Goal: Information Seeking & Learning: Learn about a topic

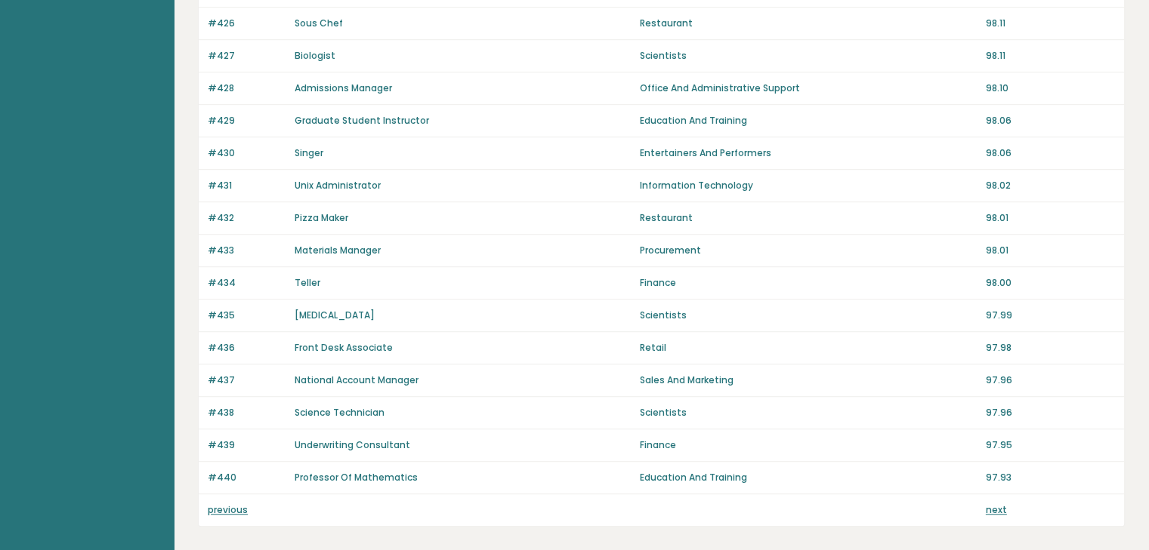
scroll to position [1041, 0]
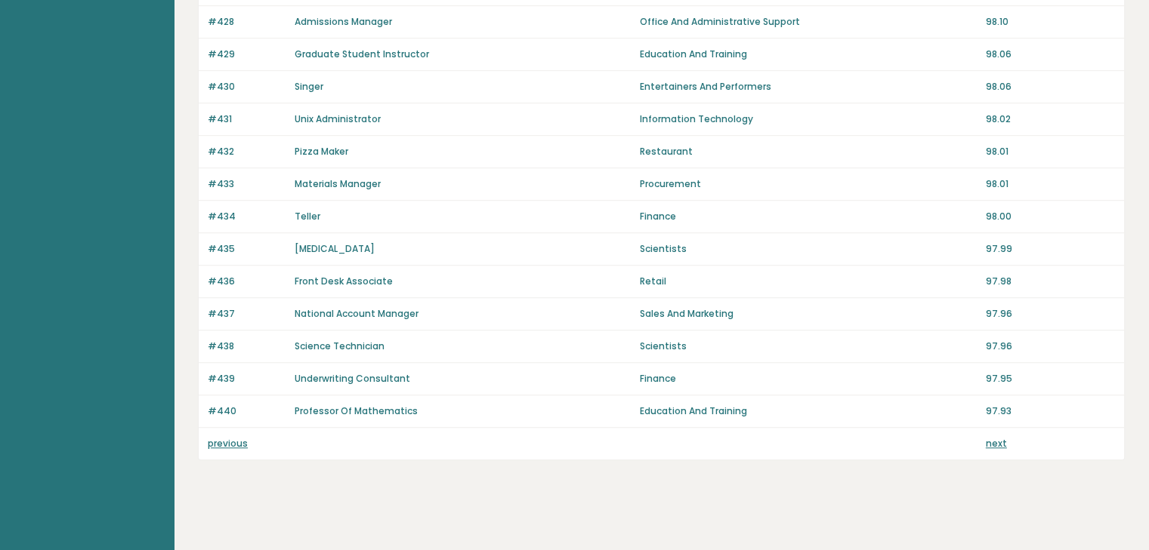
click at [229, 437] on link "previous" at bounding box center [228, 443] width 40 height 13
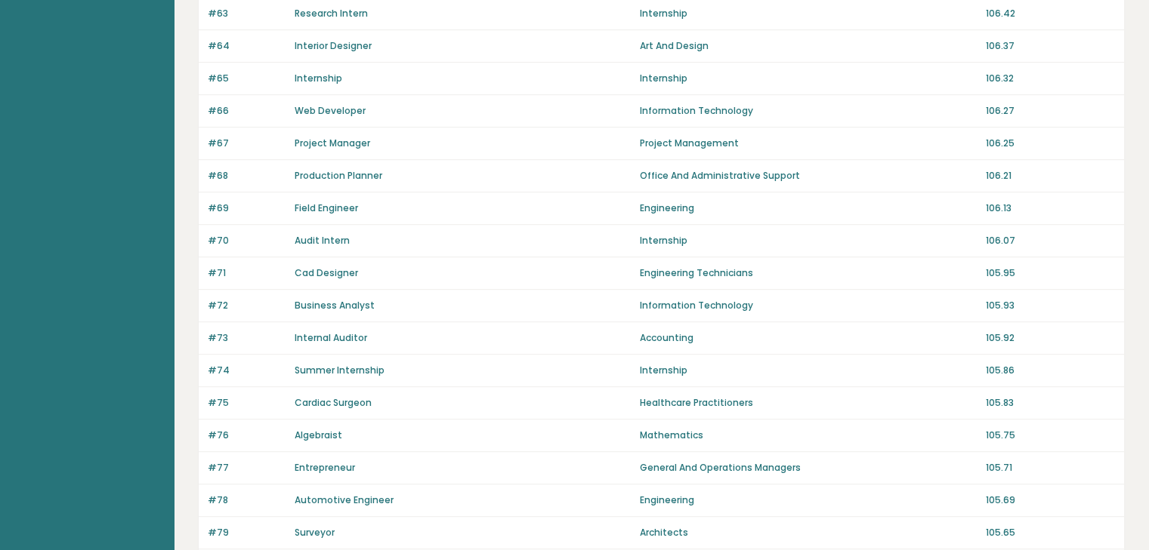
scroll to position [1041, 0]
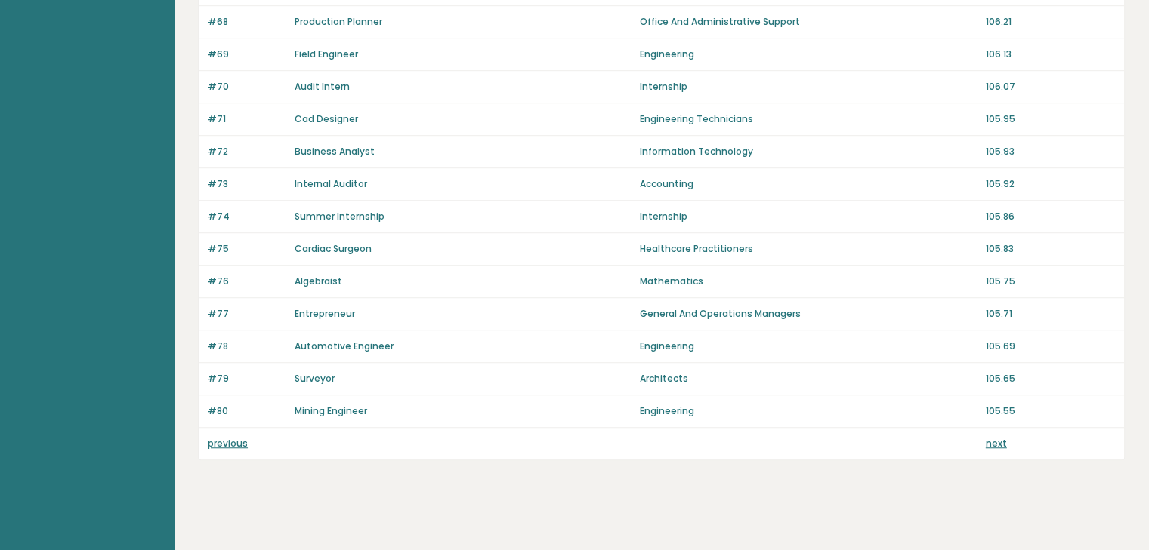
click at [227, 437] on link "previous" at bounding box center [228, 443] width 40 height 13
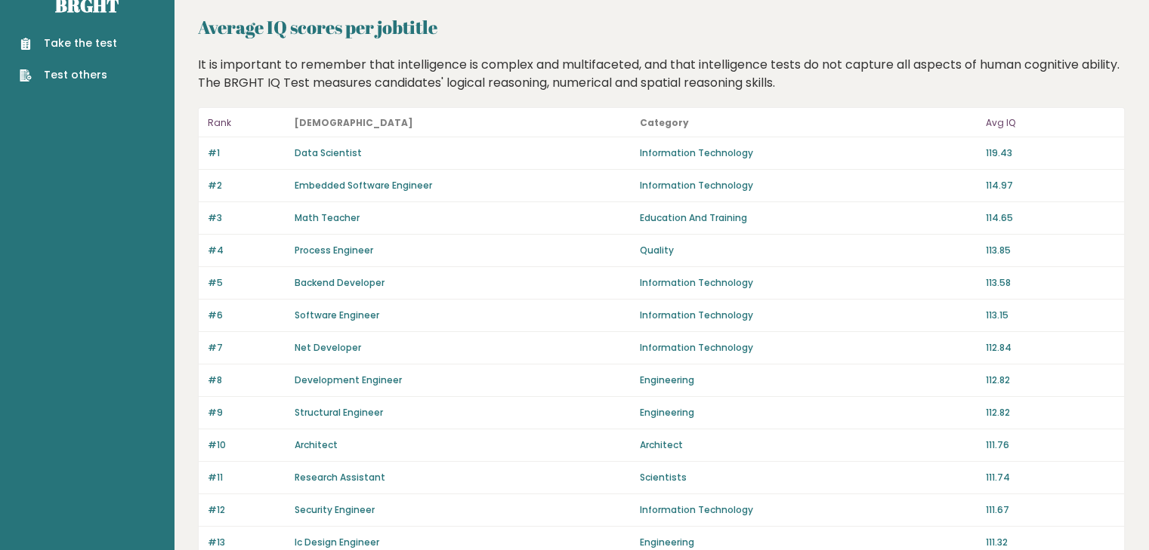
scroll to position [15, 0]
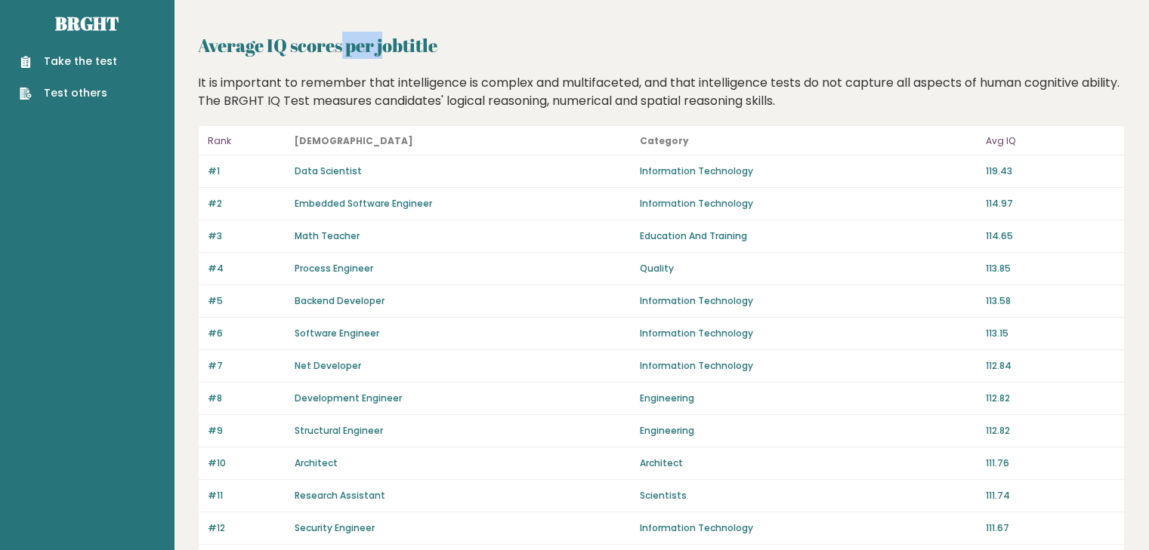
drag, startPoint x: 205, startPoint y: 49, endPoint x: 321, endPoint y: 45, distance: 116.4
click at [321, 45] on h2 "Average IQ scores per jobtitle" at bounding box center [661, 45] width 927 height 27
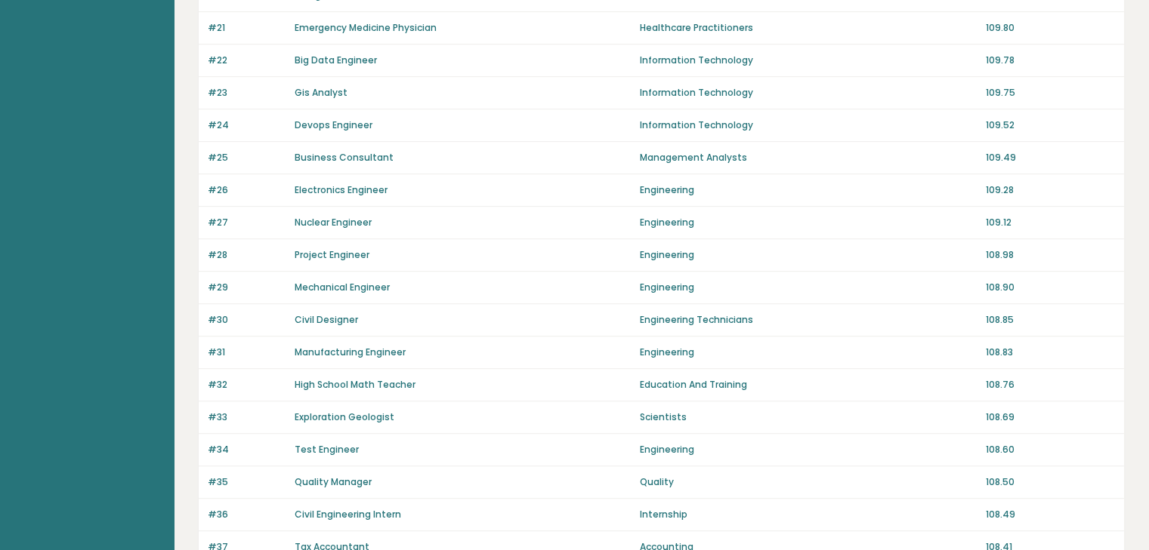
scroll to position [1041, 0]
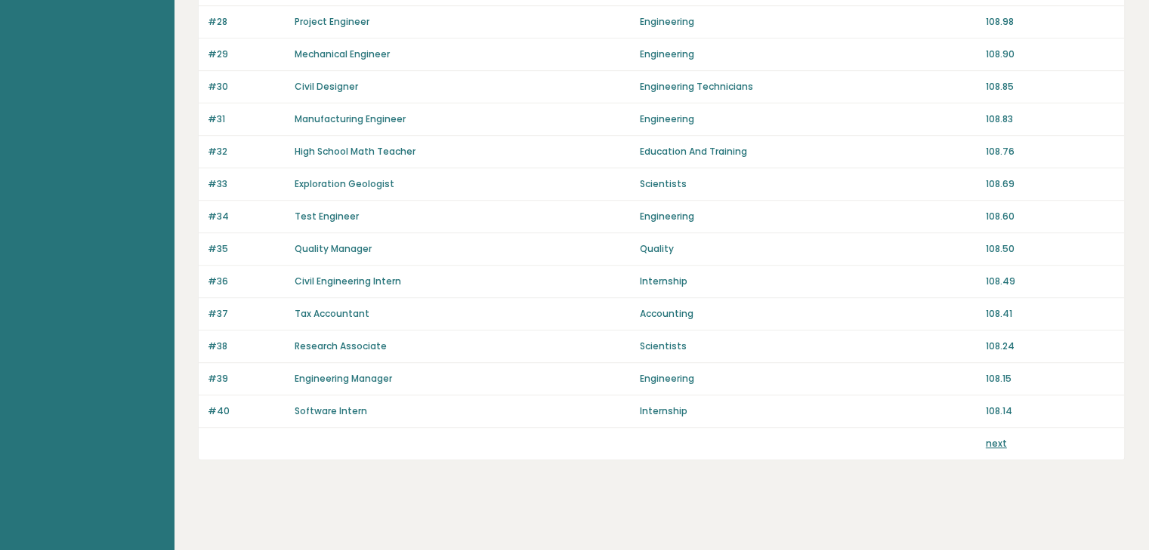
click at [998, 442] on link "next" at bounding box center [995, 443] width 21 height 13
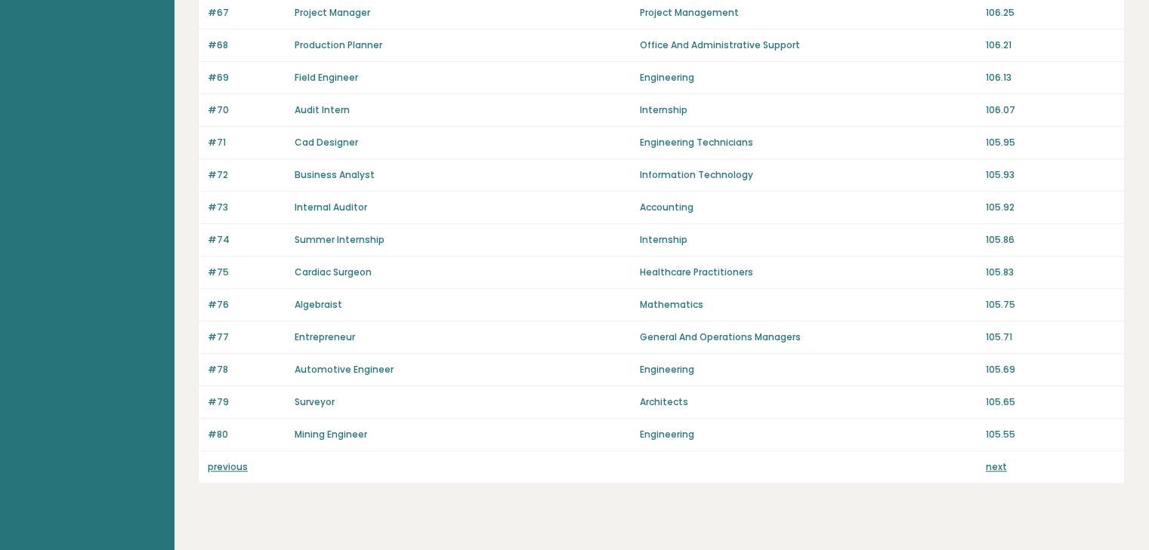
scroll to position [1034, 0]
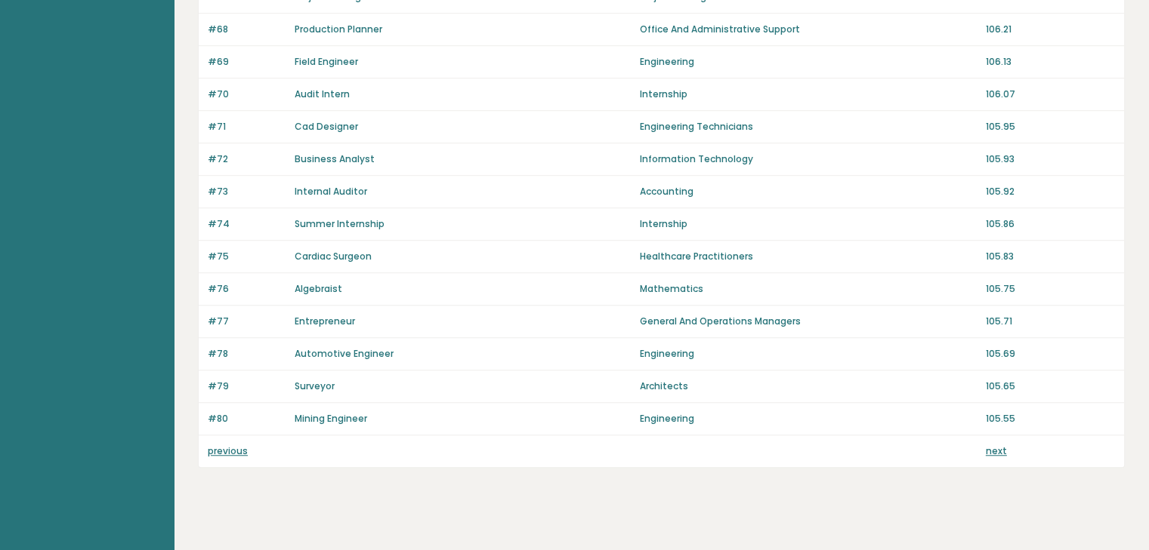
click at [993, 448] on link "next" at bounding box center [995, 451] width 21 height 13
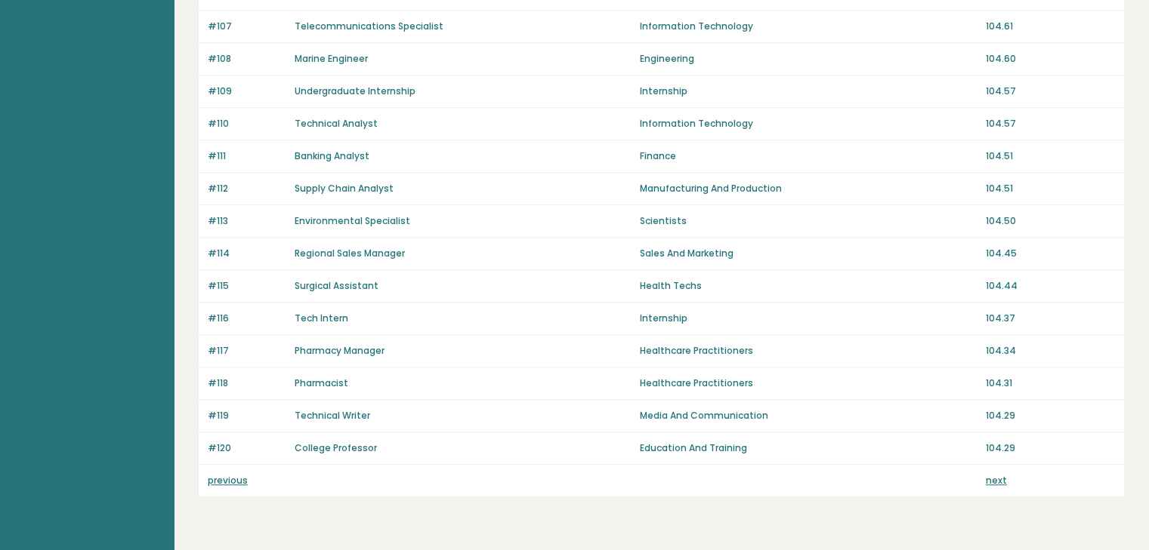
scroll to position [1041, 0]
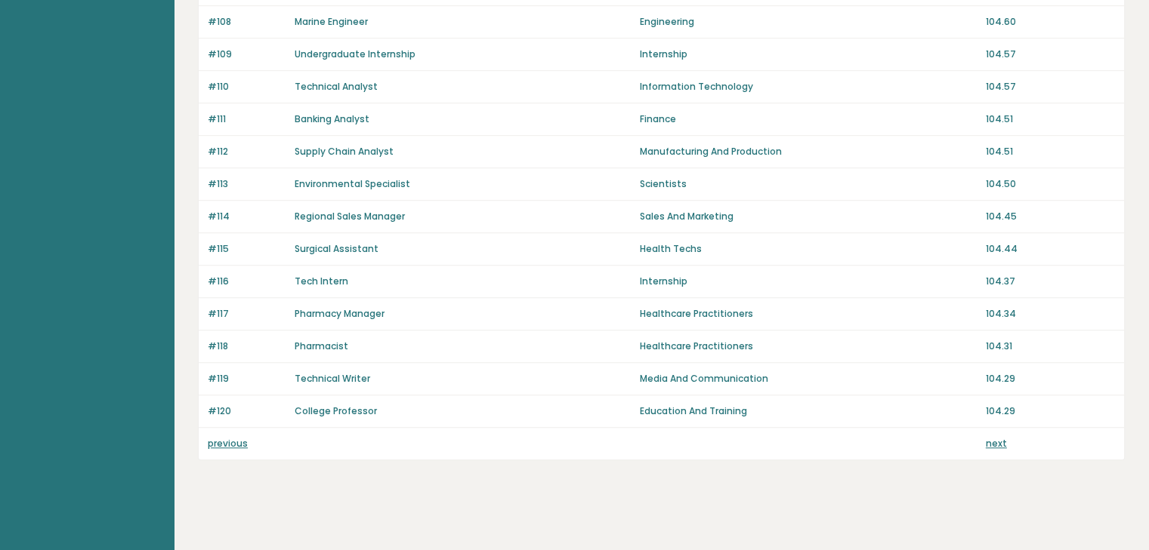
click at [991, 440] on link "next" at bounding box center [995, 443] width 21 height 13
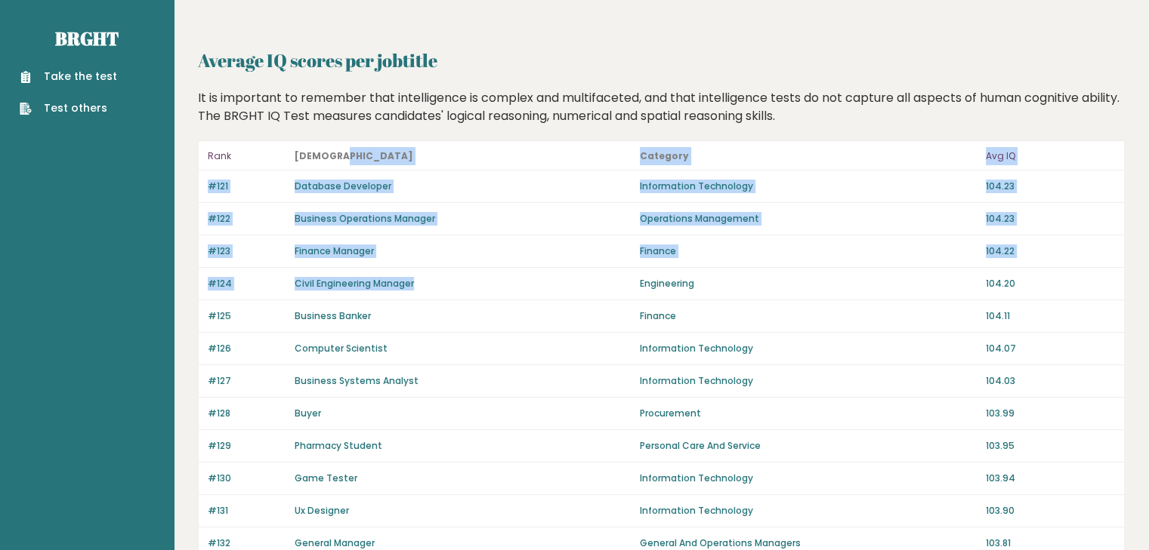
drag, startPoint x: 477, startPoint y: 279, endPoint x: 477, endPoint y: 146, distance: 132.9
click at [477, 146] on header "Rank [DEMOGRAPHIC_DATA] Category Avg IQ" at bounding box center [661, 155] width 925 height 29
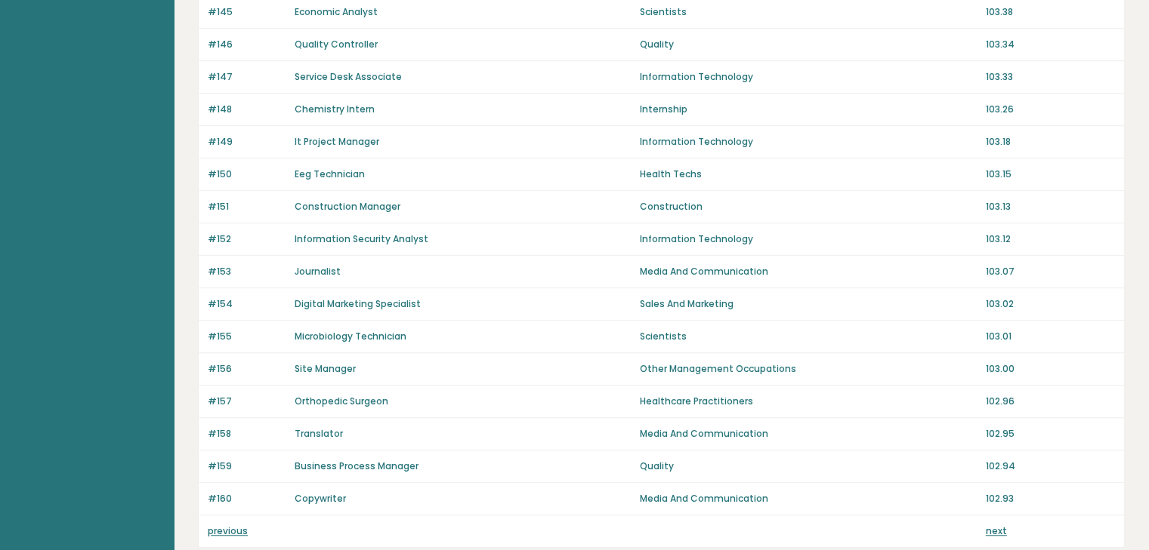
scroll to position [1001, 0]
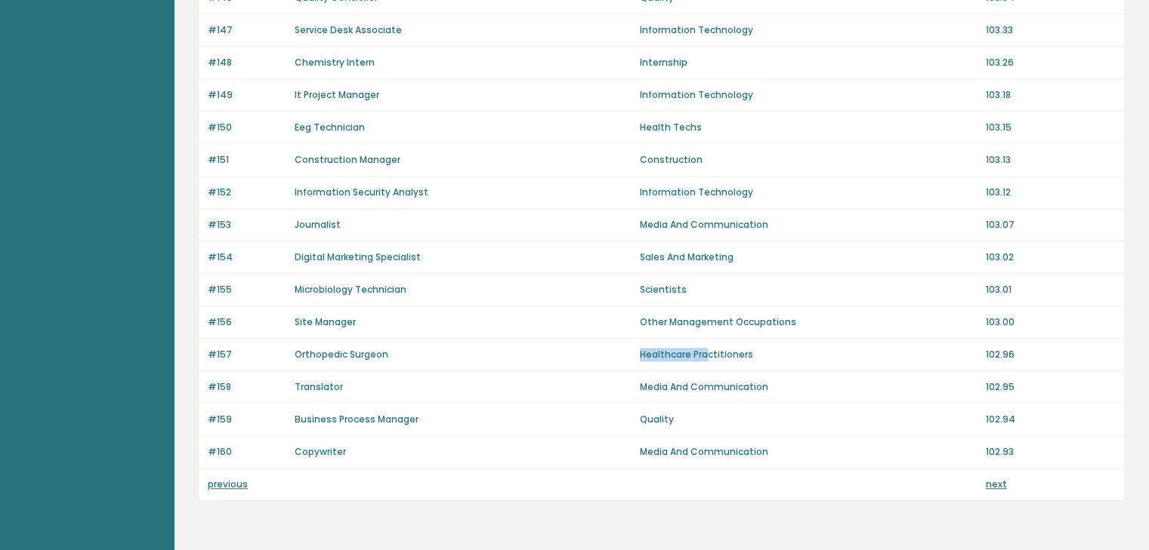
drag, startPoint x: 506, startPoint y: 353, endPoint x: 705, endPoint y: 347, distance: 199.5
click at [705, 347] on div "#157 Orthopedic Surgeon Healthcare Practitioners 102.96" at bounding box center [661, 355] width 925 height 32
click at [705, 348] on p "Healthcare Practitioners" at bounding box center [808, 355] width 336 height 14
click at [985, 482] on link "next" at bounding box center [995, 484] width 21 height 13
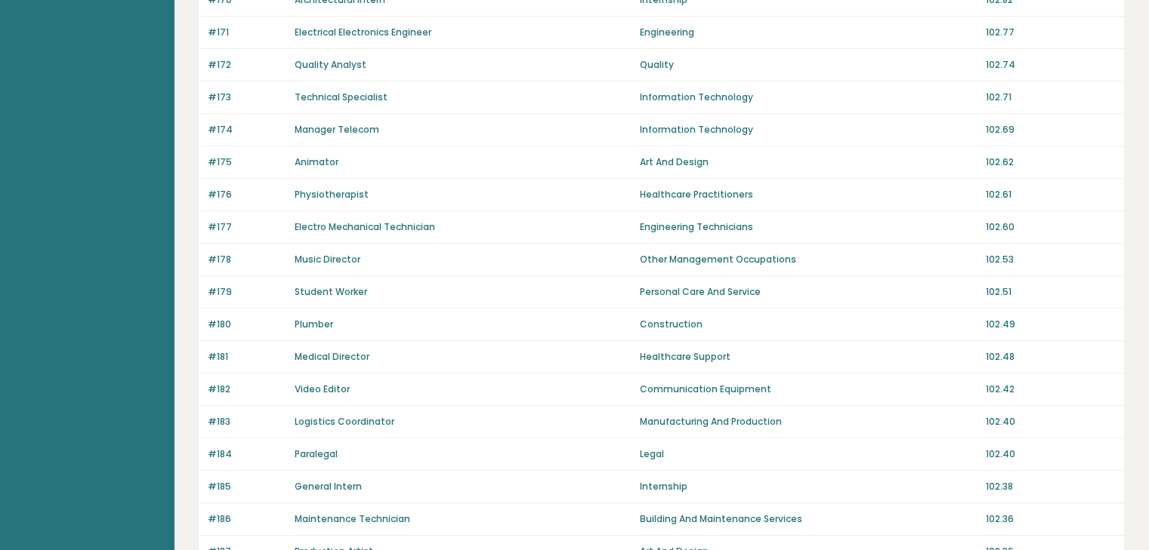
scroll to position [504, 0]
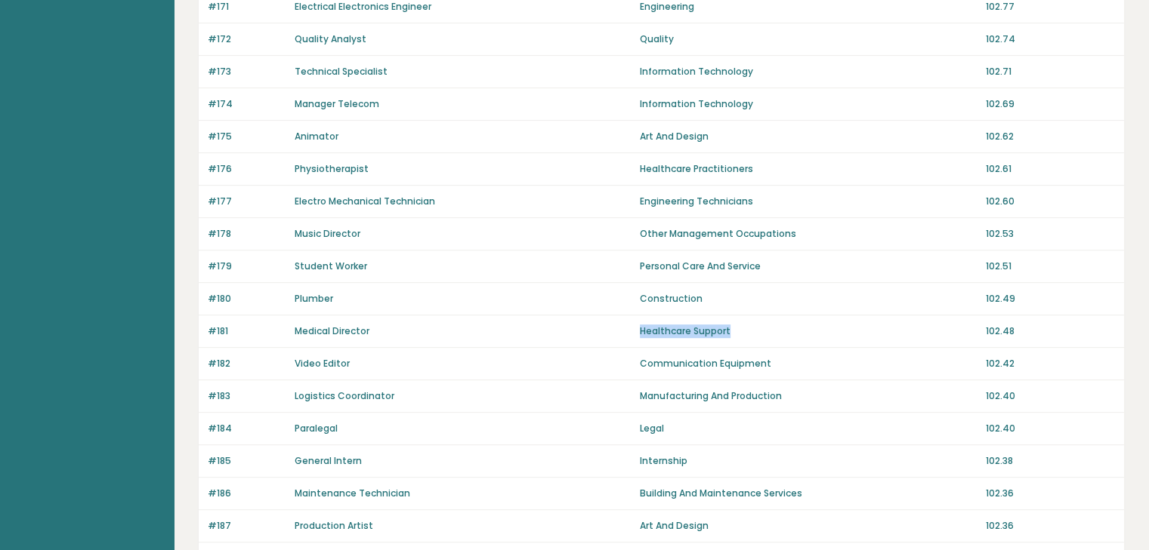
drag, startPoint x: 635, startPoint y: 324, endPoint x: 735, endPoint y: 332, distance: 100.8
click at [735, 332] on div "#181 Medical Director Healthcare Support 102.48" at bounding box center [661, 332] width 925 height 32
click at [735, 332] on p "Healthcare Support" at bounding box center [808, 332] width 336 height 14
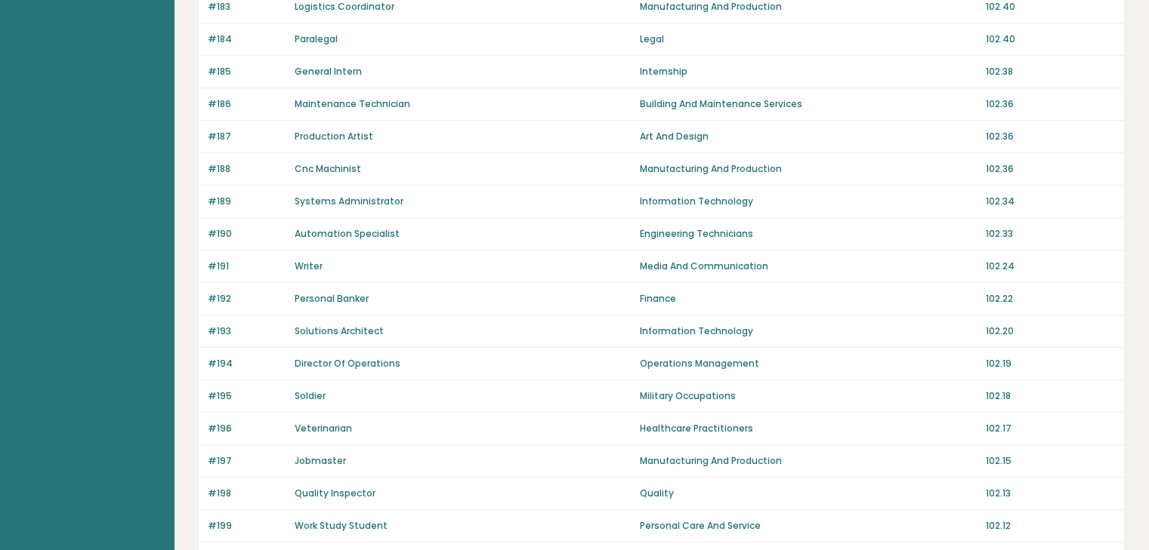
scroll to position [1041, 0]
